Goal: Use online tool/utility: Use online tool/utility

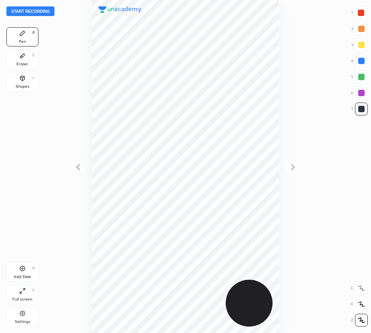
scroll to position [333, 243]
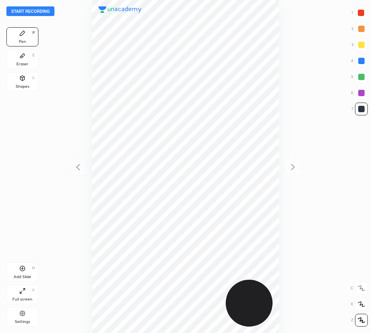
scroll to position [333, 243]
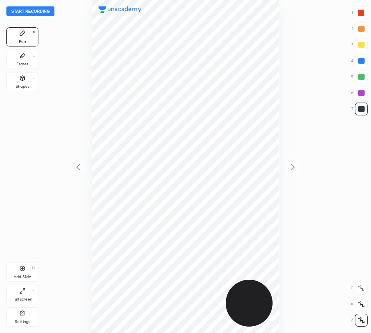
click at [40, 15] on button "Start recording" at bounding box center [30, 11] width 48 height 10
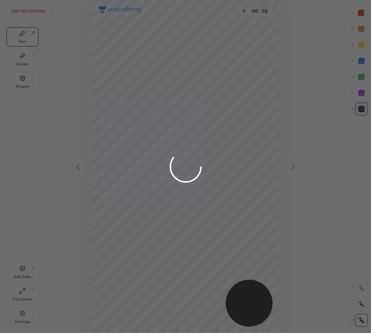
click at [362, 14] on div at bounding box center [185, 166] width 371 height 333
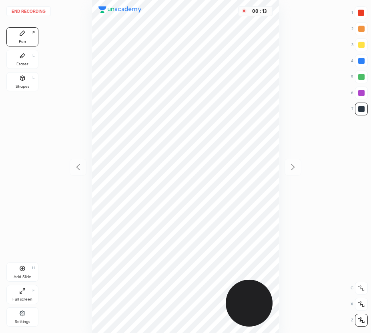
click at [13, 76] on div "Shapes L" at bounding box center [22, 81] width 32 height 19
drag, startPoint x: 22, startPoint y: 32, endPoint x: 85, endPoint y: 50, distance: 65.3
click at [23, 32] on icon at bounding box center [22, 33] width 5 height 5
drag, startPoint x: 25, startPoint y: 272, endPoint x: 33, endPoint y: 280, distance: 11.9
click at [25, 272] on div "Add Slide H" at bounding box center [22, 271] width 32 height 19
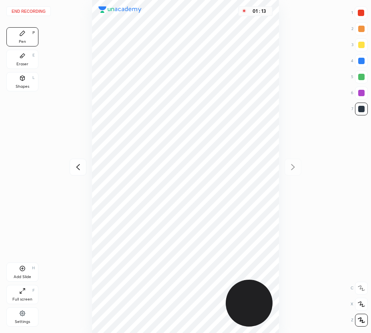
drag, startPoint x: 27, startPoint y: 56, endPoint x: 86, endPoint y: 54, distance: 59.4
click at [28, 57] on div "Eraser E" at bounding box center [22, 59] width 32 height 19
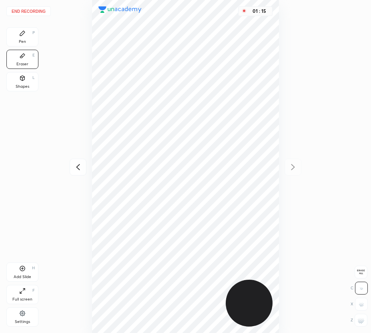
click at [26, 41] on div "Pen" at bounding box center [22, 42] width 7 height 4
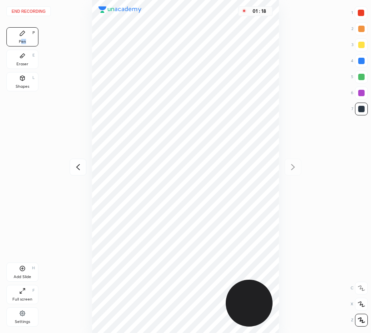
click at [80, 164] on icon at bounding box center [78, 167] width 10 height 10
click at [294, 166] on icon at bounding box center [294, 167] width 4 height 6
click at [75, 169] on icon at bounding box center [78, 167] width 10 height 10
click at [291, 167] on icon at bounding box center [294, 167] width 10 height 10
click at [77, 164] on icon at bounding box center [78, 167] width 10 height 10
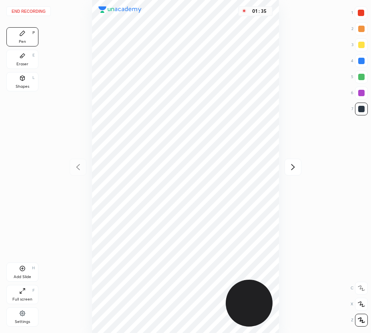
click at [292, 167] on icon at bounding box center [294, 167] width 10 height 10
click at [78, 164] on icon at bounding box center [78, 167] width 10 height 10
click at [293, 167] on icon at bounding box center [294, 167] width 10 height 10
click at [78, 167] on icon at bounding box center [78, 167] width 10 height 10
click at [289, 166] on icon at bounding box center [294, 167] width 10 height 10
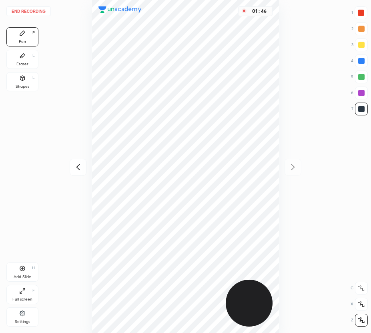
click at [81, 170] on icon at bounding box center [78, 167] width 10 height 10
click at [291, 166] on icon at bounding box center [294, 167] width 10 height 10
click at [28, 277] on div "Add Slide" at bounding box center [23, 277] width 18 height 4
click at [78, 161] on div at bounding box center [78, 167] width 17 height 17
click at [291, 166] on icon at bounding box center [294, 167] width 10 height 10
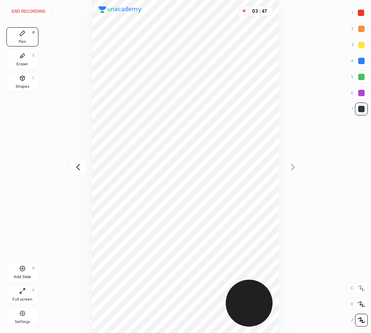
click at [78, 161] on div at bounding box center [78, 167] width 17 height 17
click at [292, 164] on icon at bounding box center [294, 167] width 10 height 10
click at [82, 168] on icon at bounding box center [78, 167] width 10 height 10
click at [292, 166] on icon at bounding box center [294, 167] width 10 height 10
click at [31, 10] on button "End recording" at bounding box center [28, 11] width 44 height 10
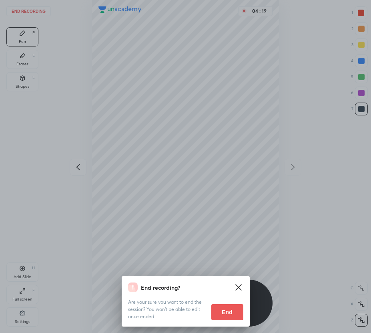
drag, startPoint x: 231, startPoint y: 311, endPoint x: 192, endPoint y: 299, distance: 41.0
click at [227, 311] on button "End" at bounding box center [228, 312] width 32 height 16
